Goal: Navigation & Orientation: Go to known website

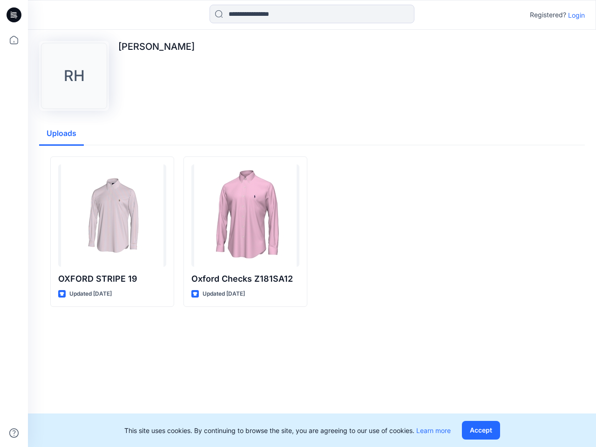
click at [14, 15] on icon at bounding box center [16, 15] width 4 height 0
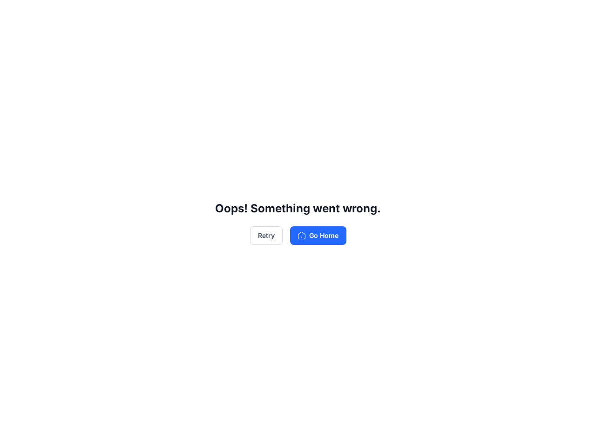
click at [14, 40] on div "Oops! Something went wrong. Retry Go Home" at bounding box center [298, 223] width 596 height 447
click at [14, 433] on div "Oops! Something went wrong. Retry Go Home" at bounding box center [298, 223] width 596 height 447
click at [312, 14] on div "Oops! Something went wrong. Retry Go Home" at bounding box center [298, 223] width 596 height 447
click at [577, 15] on div "Oops! Something went wrong. Retry Go Home" at bounding box center [298, 223] width 596 height 447
click at [61, 134] on div "Oops! Something went wrong. Retry Go Home" at bounding box center [298, 223] width 596 height 447
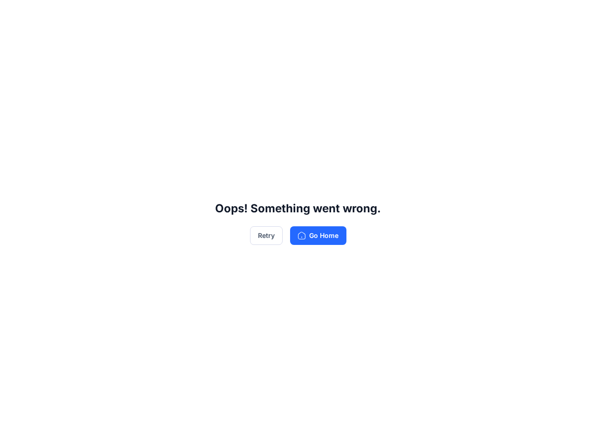
click at [112, 279] on div "Oops! Something went wrong. Retry Go Home" at bounding box center [298, 223] width 596 height 447
click at [245, 279] on div "Oops! Something went wrong. Retry Go Home" at bounding box center [298, 223] width 596 height 447
click at [483, 430] on div "Oops! Something went wrong. Retry Go Home" at bounding box center [298, 223] width 596 height 447
